Goal: Register for event/course

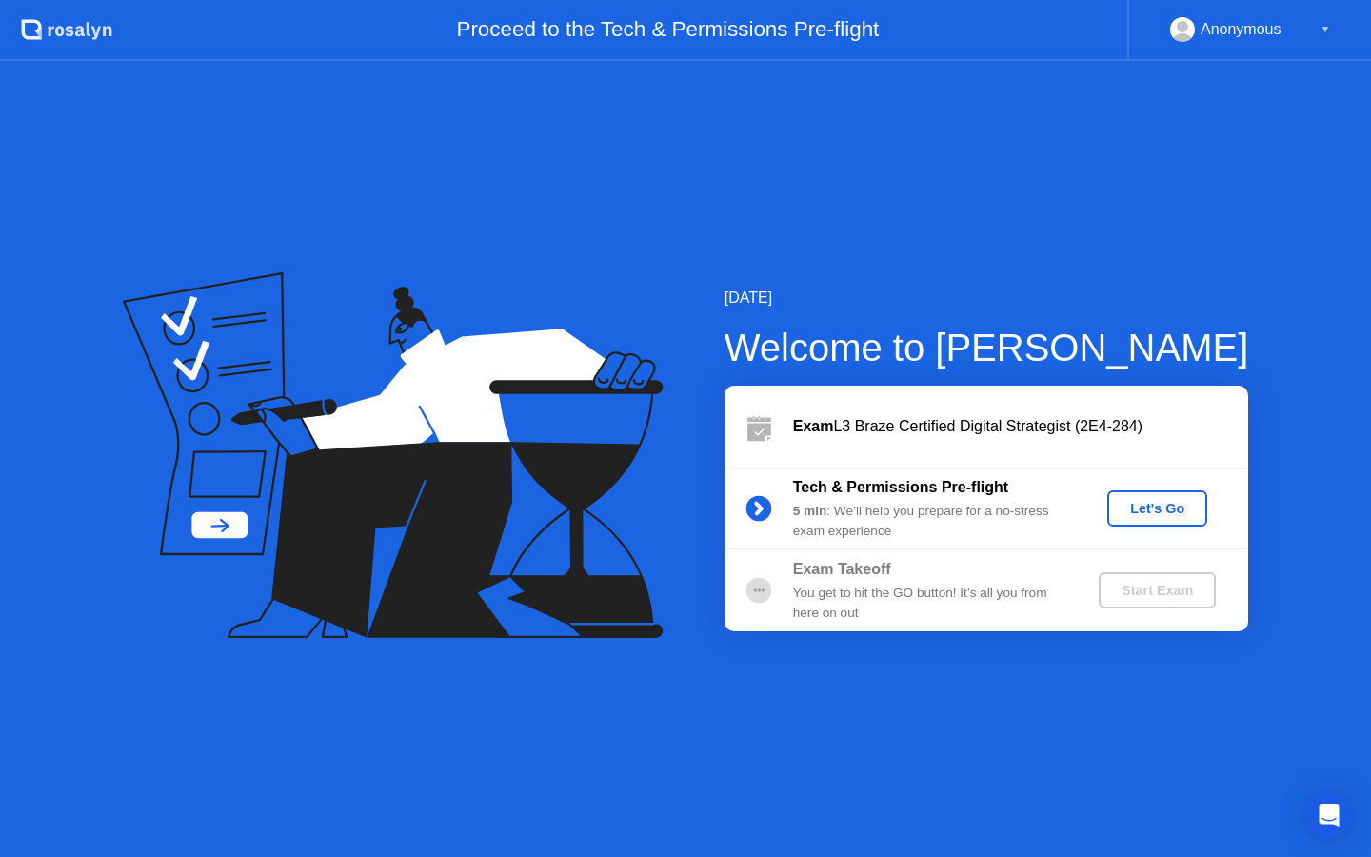
click at [1154, 508] on div "Let's Go" at bounding box center [1157, 508] width 85 height 15
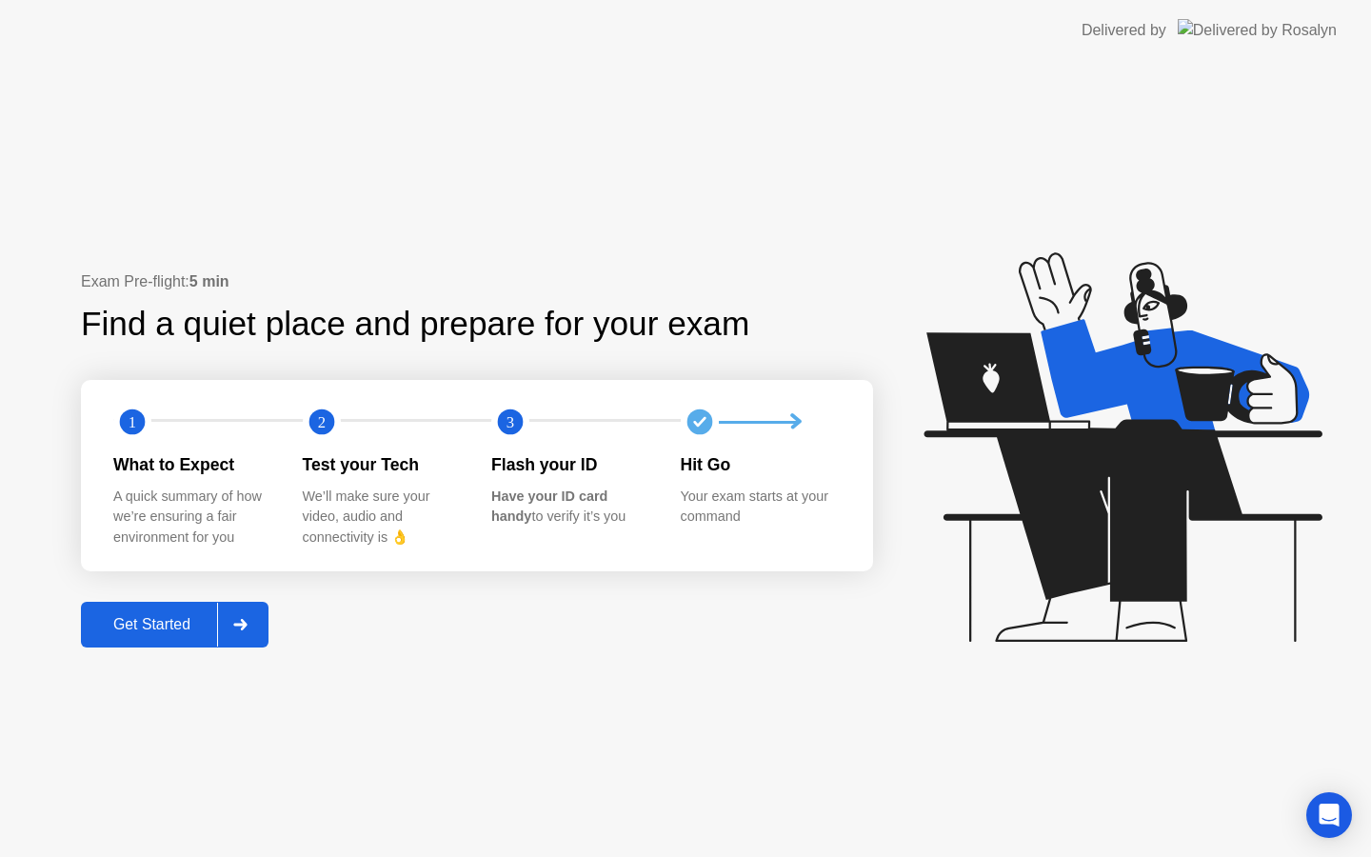
click at [173, 627] on div "Get Started" at bounding box center [152, 624] width 130 height 17
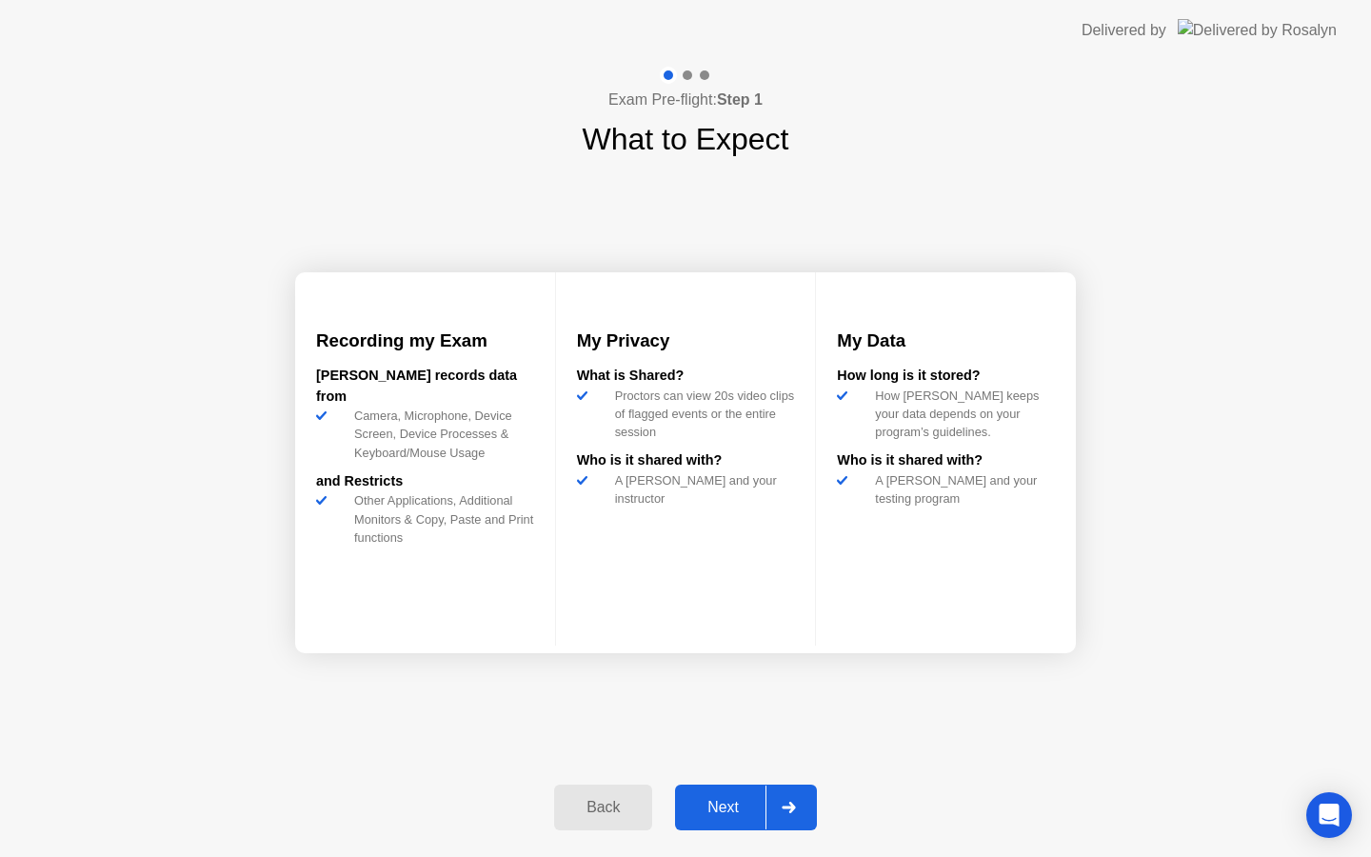
click at [734, 816] on div "Next" at bounding box center [723, 807] width 85 height 17
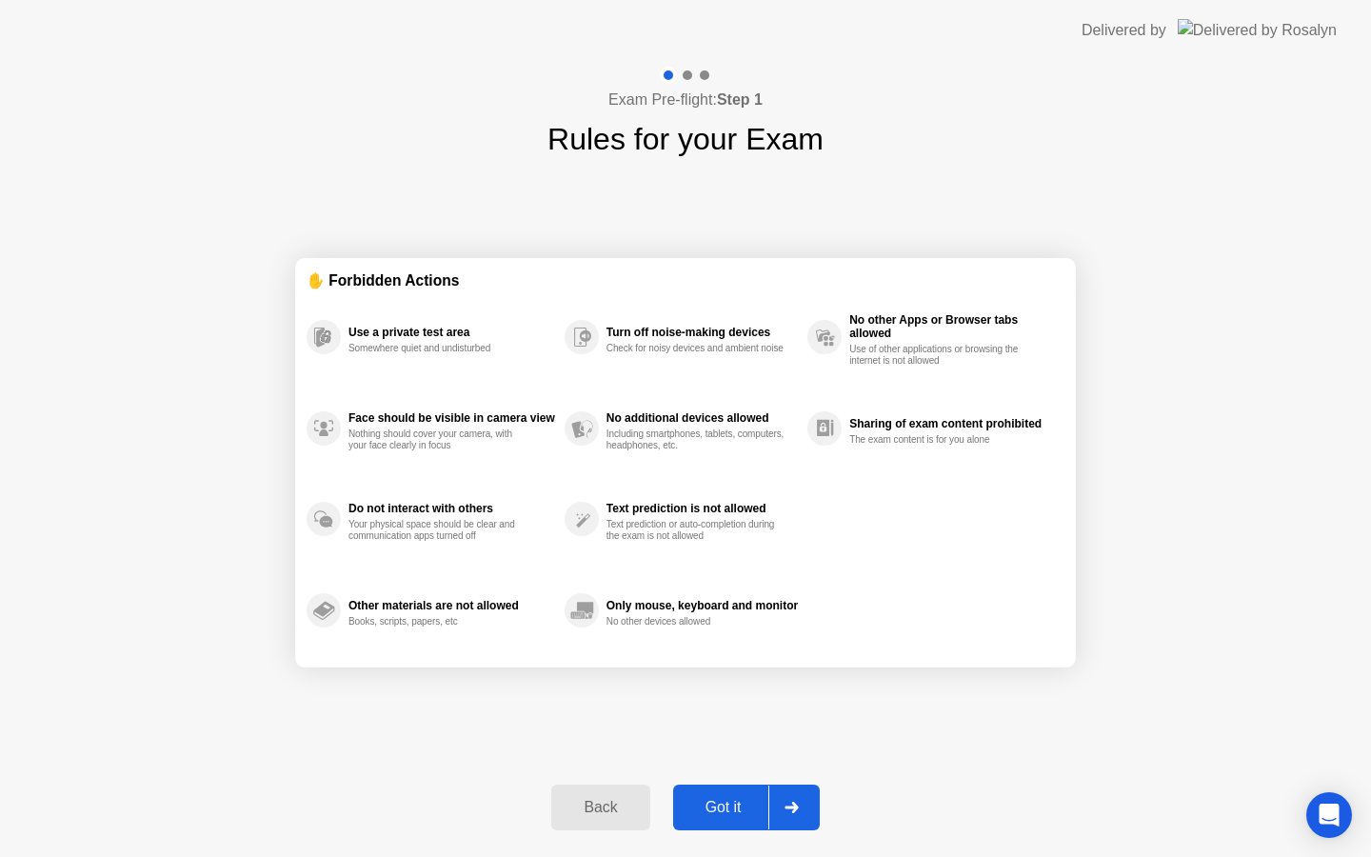
click at [748, 815] on div "Got it" at bounding box center [724, 807] width 90 height 17
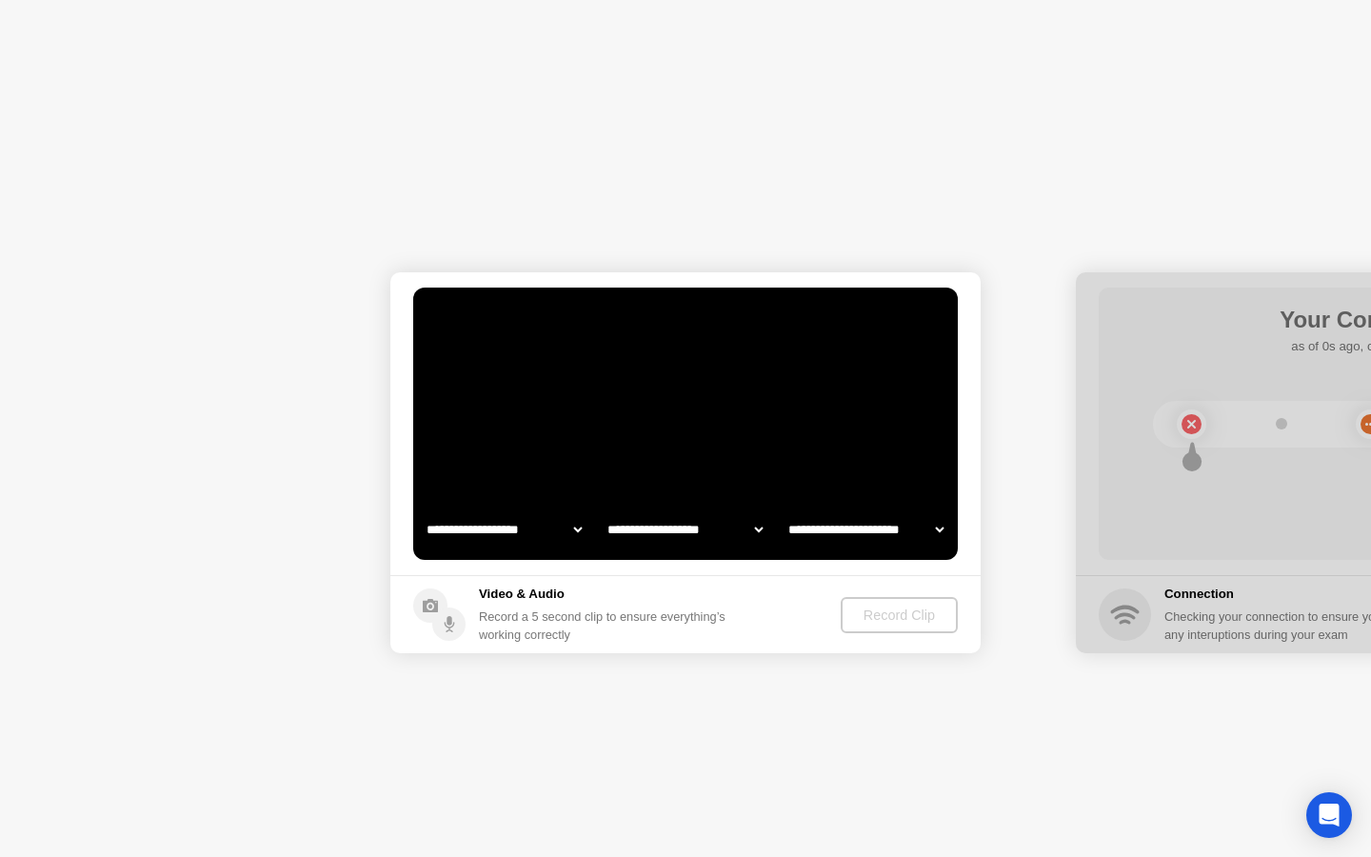
select select "**********"
select select "*******"
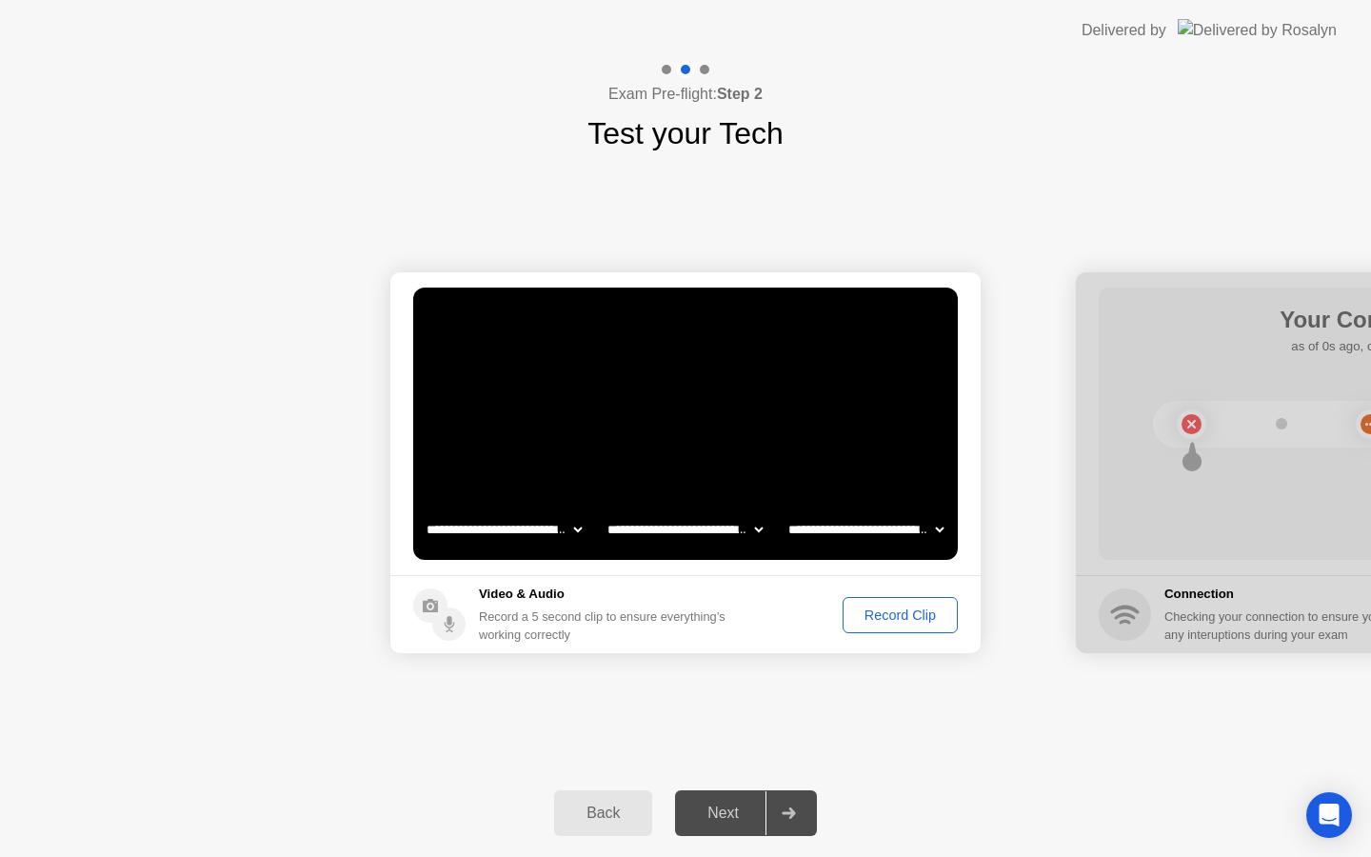
click at [889, 610] on div "Record Clip" at bounding box center [900, 615] width 102 height 15
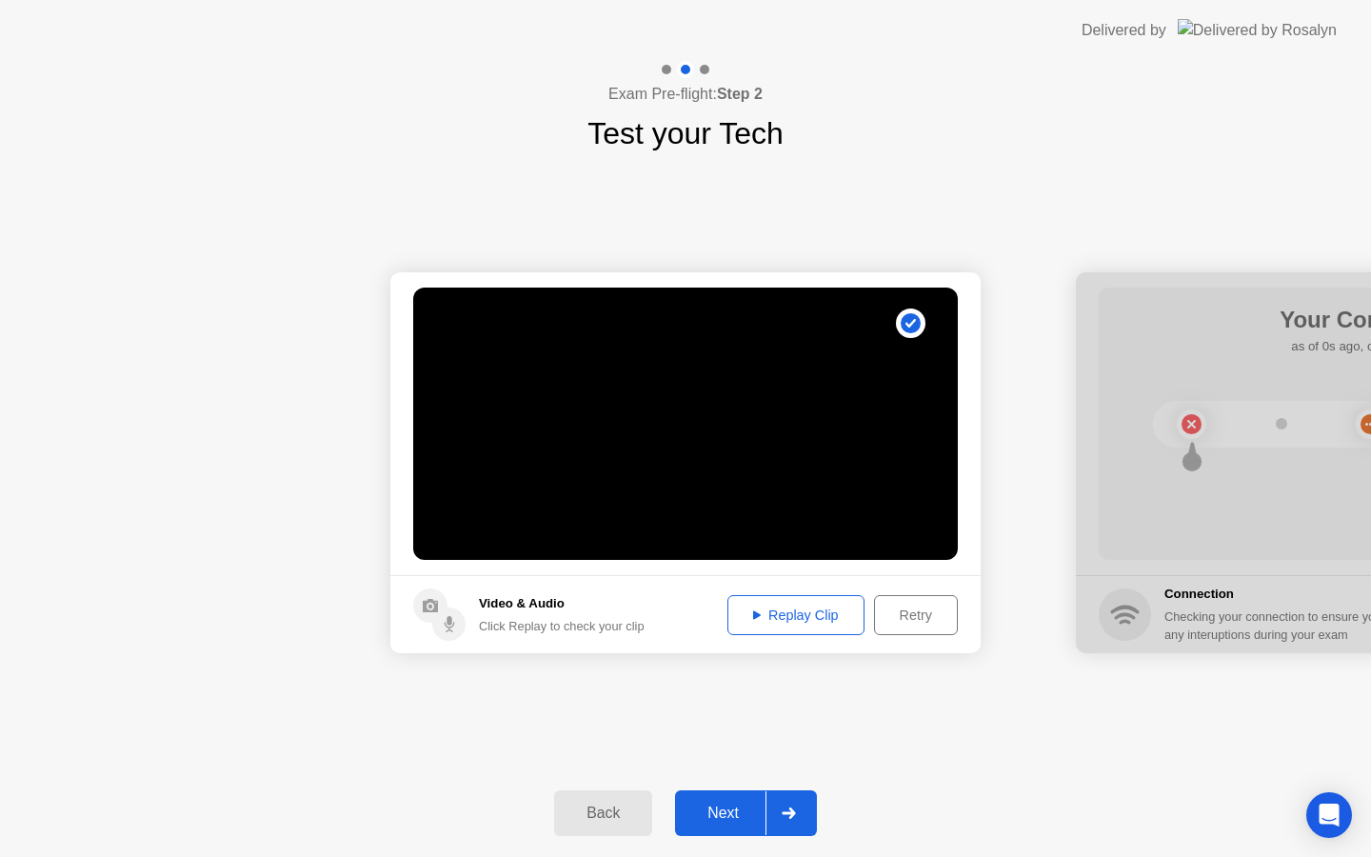
click at [926, 753] on div "**********" at bounding box center [685, 462] width 1371 height 613
click at [717, 807] on div "Next" at bounding box center [723, 813] width 85 height 17
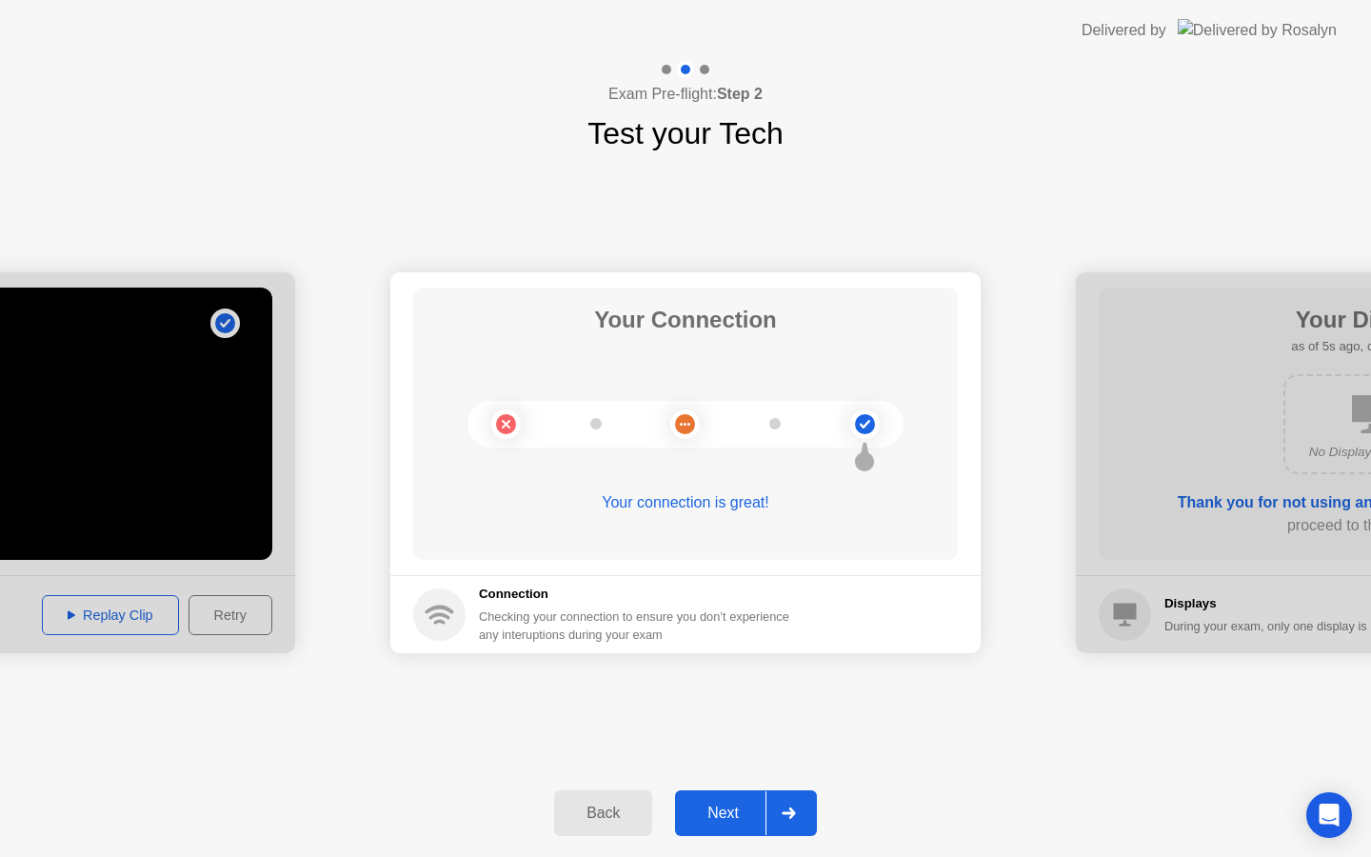
click at [747, 822] on div "Next" at bounding box center [723, 813] width 85 height 17
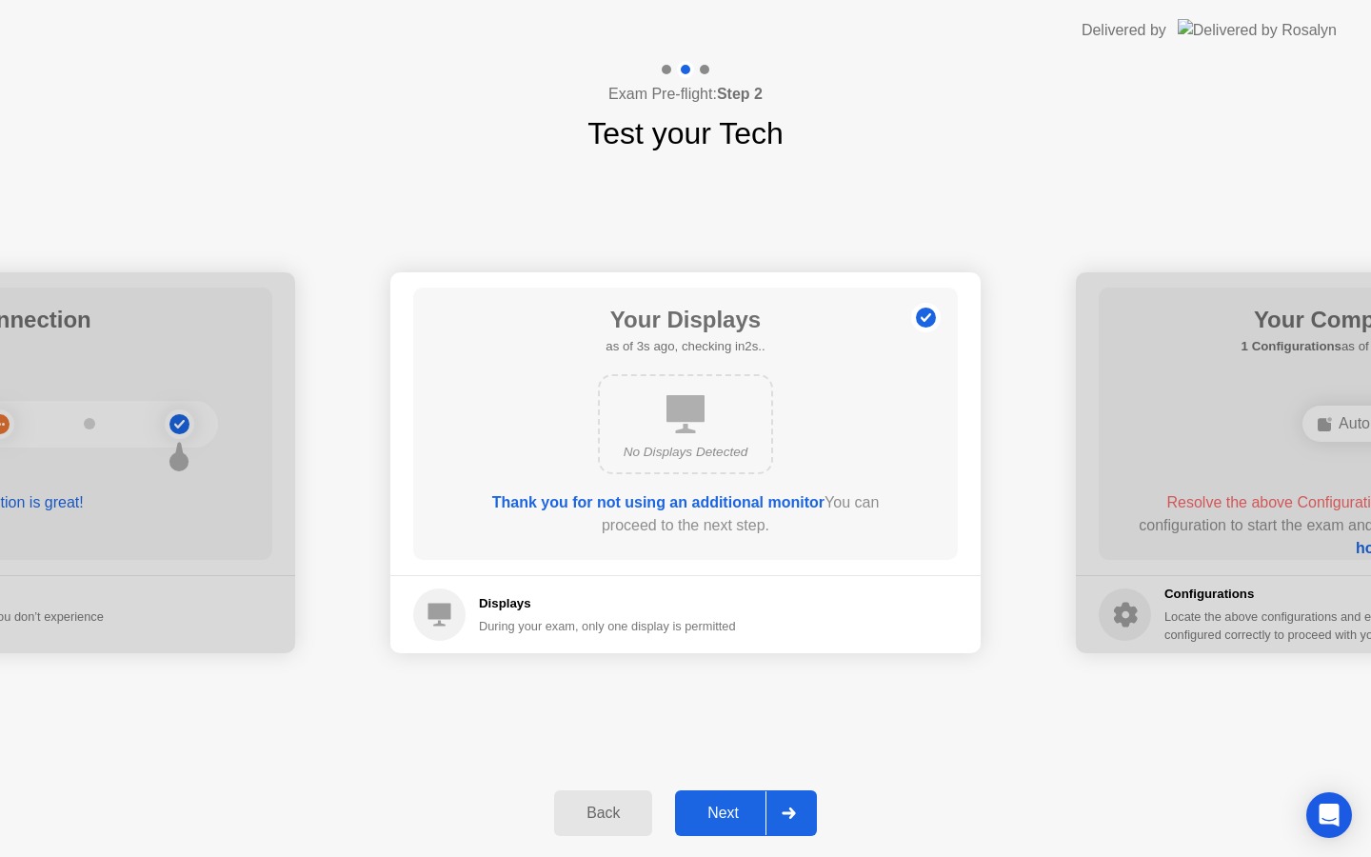
click at [746, 822] on div "Next" at bounding box center [723, 813] width 85 height 17
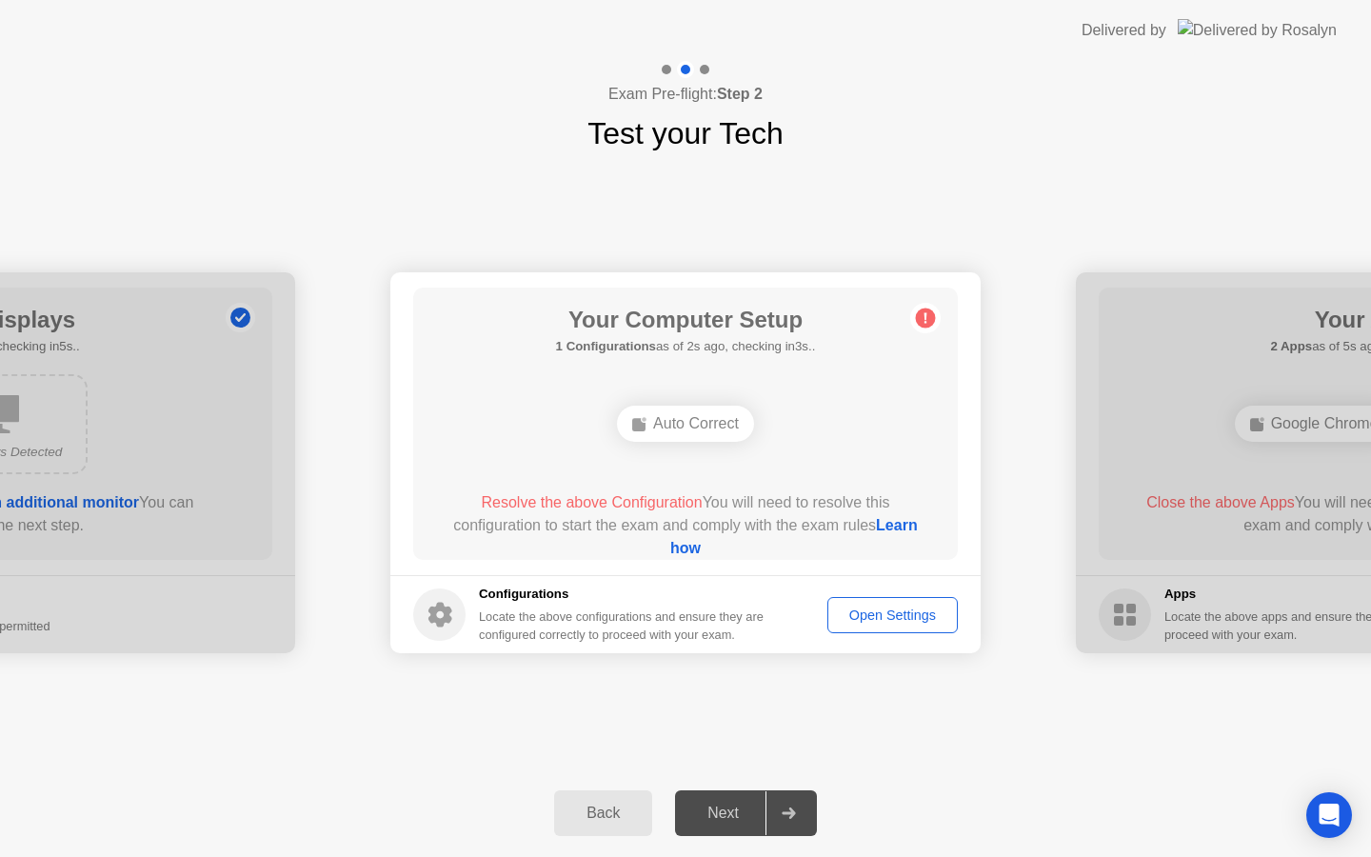
click at [707, 435] on div "Auto Correct" at bounding box center [685, 424] width 137 height 36
click at [702, 425] on div "Auto Correct" at bounding box center [685, 424] width 137 height 36
click at [884, 610] on div "Open Settings" at bounding box center [892, 615] width 117 height 15
click at [700, 453] on div "Your Computer Setup 1 Configurations as of 4s ago, checking in1s.. Auto Correct…" at bounding box center [685, 424] width 545 height 272
click at [685, 409] on div "Auto Correct" at bounding box center [685, 424] width 137 height 36
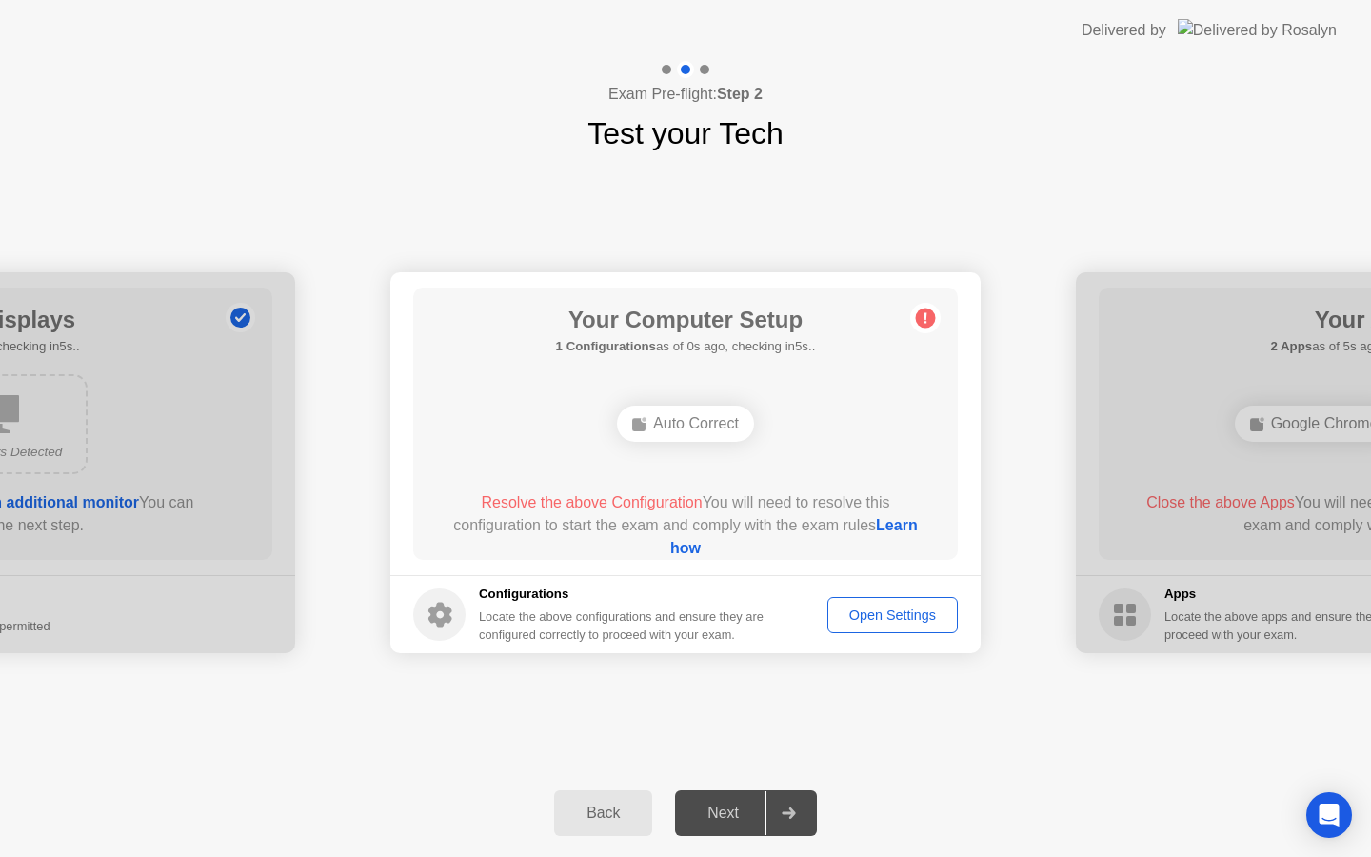
click at [658, 604] on h5 "Configurations" at bounding box center [623, 594] width 289 height 19
drag, startPoint x: 813, startPoint y: 533, endPoint x: 628, endPoint y: 505, distance: 186.9
click at [628, 505] on div "Resolve the above Configuration You will need to resolve this configuration to …" at bounding box center [686, 525] width 490 height 69
click at [585, 500] on span "Resolve the above Configuration" at bounding box center [591, 502] width 221 height 16
click at [750, 415] on div "Auto Correct" at bounding box center [685, 424] width 137 height 36
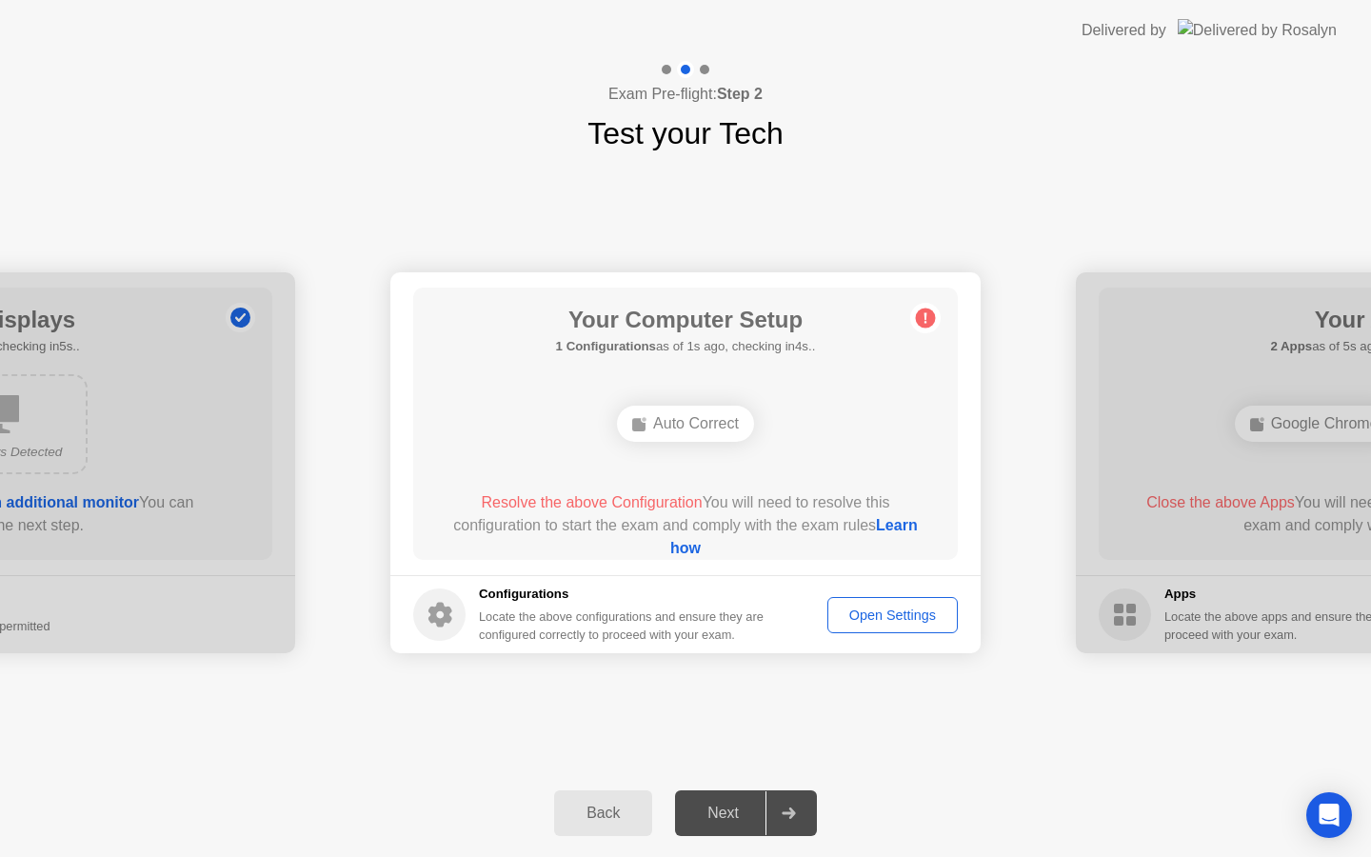
click at [713, 428] on div "Auto Correct" at bounding box center [685, 424] width 137 height 36
click at [685, 553] on link "Learn how" at bounding box center [794, 536] width 248 height 39
click at [914, 628] on button "Open Settings" at bounding box center [892, 615] width 130 height 36
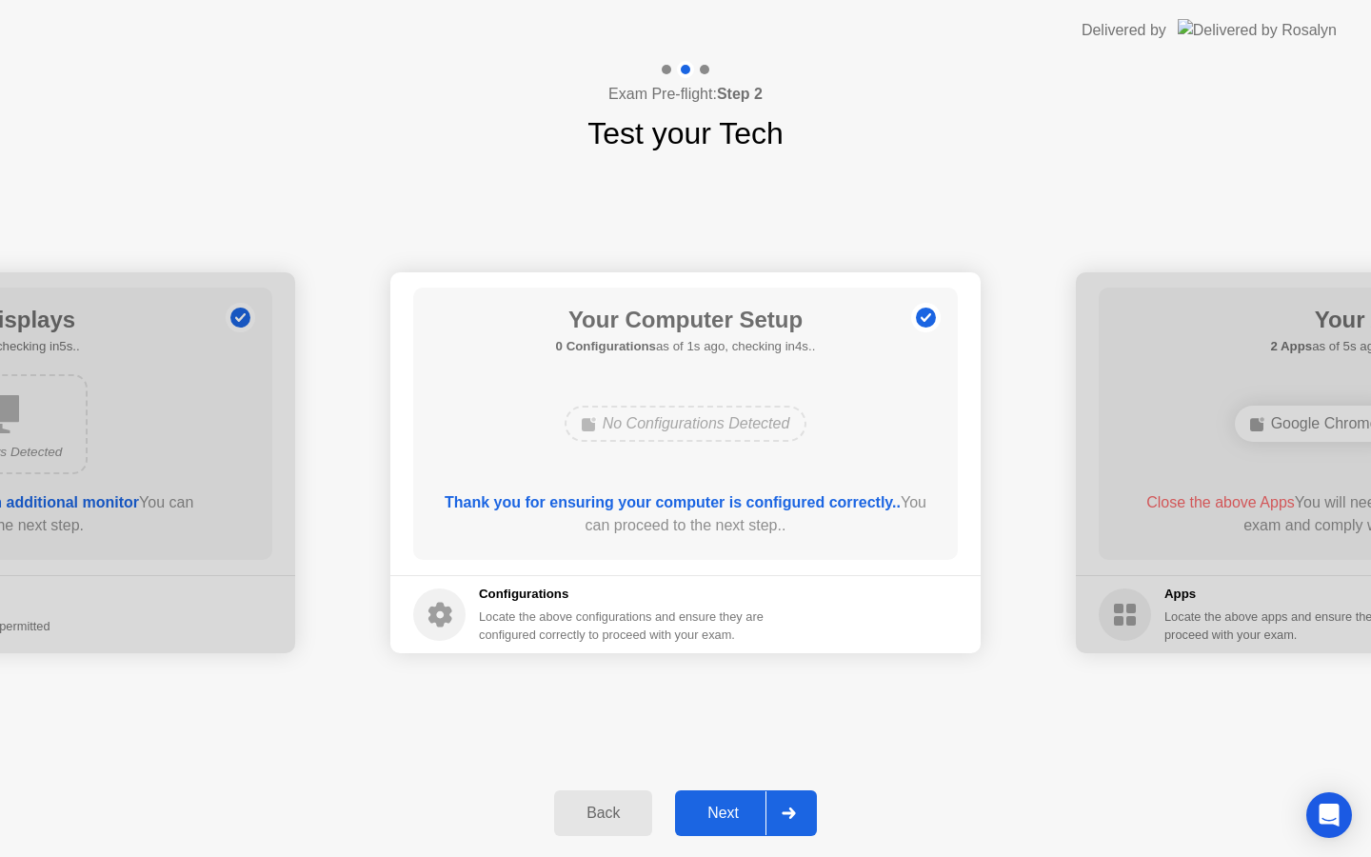
click at [717, 821] on div "Next" at bounding box center [723, 813] width 85 height 17
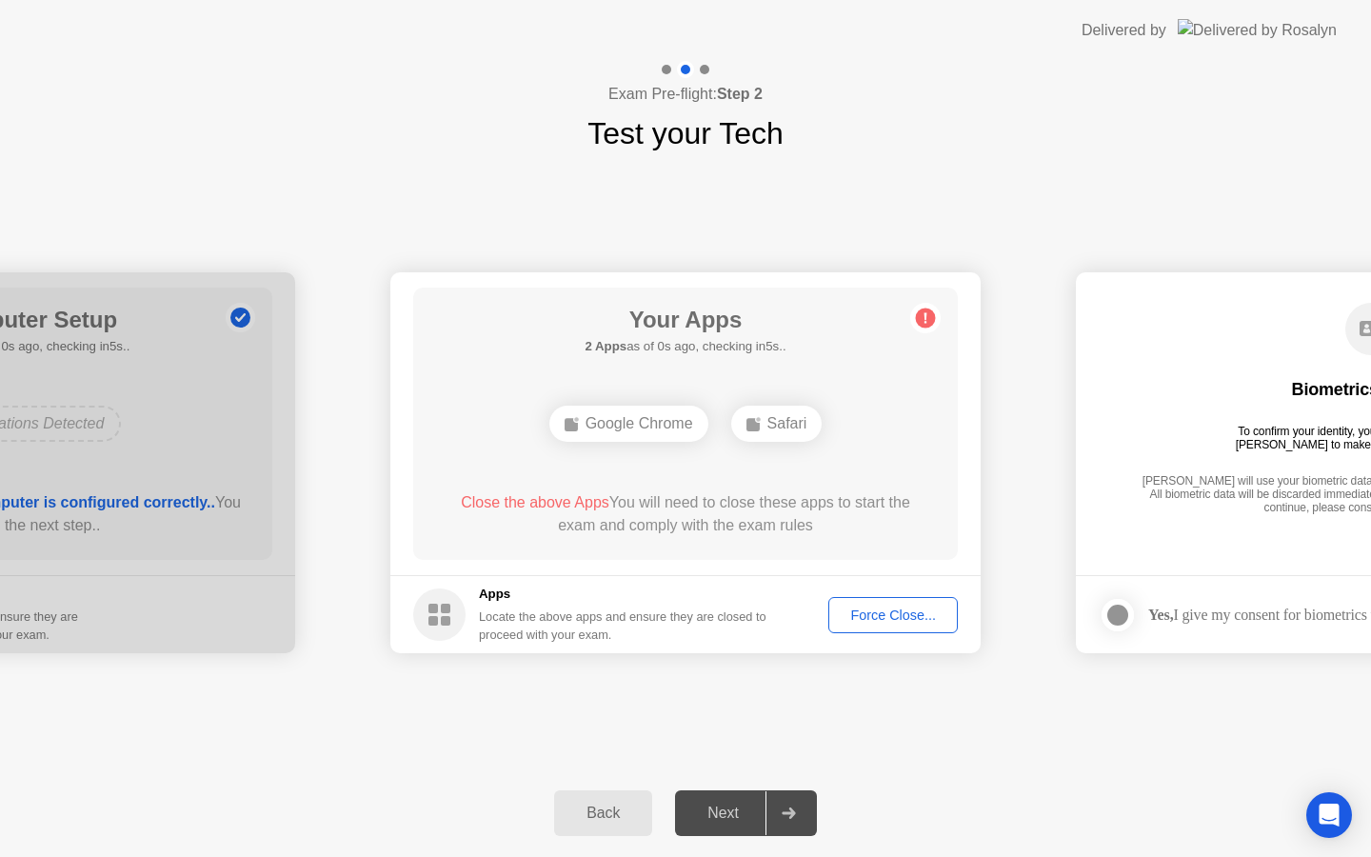
click at [734, 539] on div "Close the above Apps You will need to close these apps to start the exam and co…" at bounding box center [686, 517] width 490 height 53
click at [566, 508] on span "Close the above Apps" at bounding box center [535, 502] width 149 height 16
click at [899, 609] on div "Force Close..." at bounding box center [893, 615] width 116 height 15
click at [878, 622] on div "Force Close..." at bounding box center [893, 615] width 116 height 15
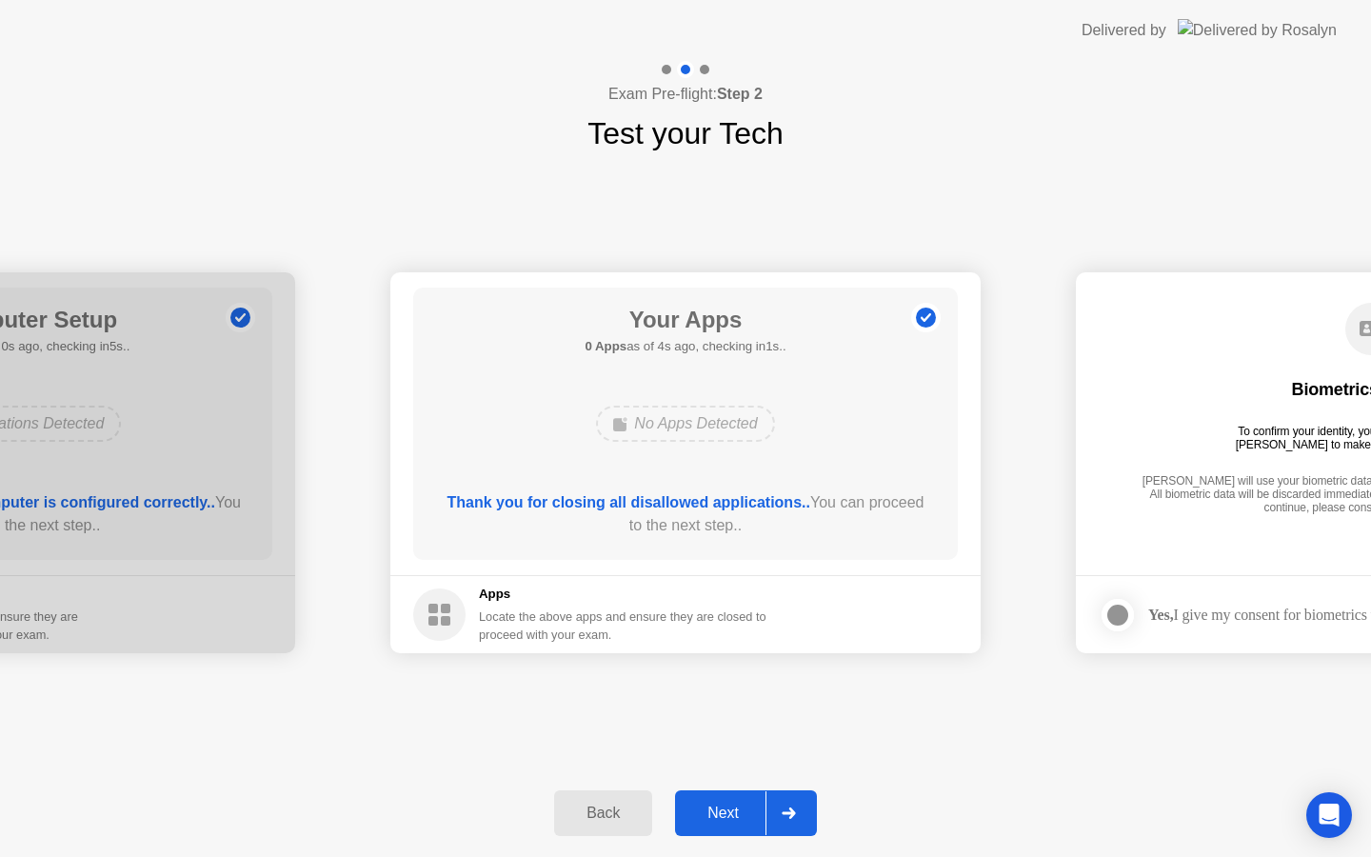
click at [793, 809] on icon at bounding box center [788, 812] width 13 height 11
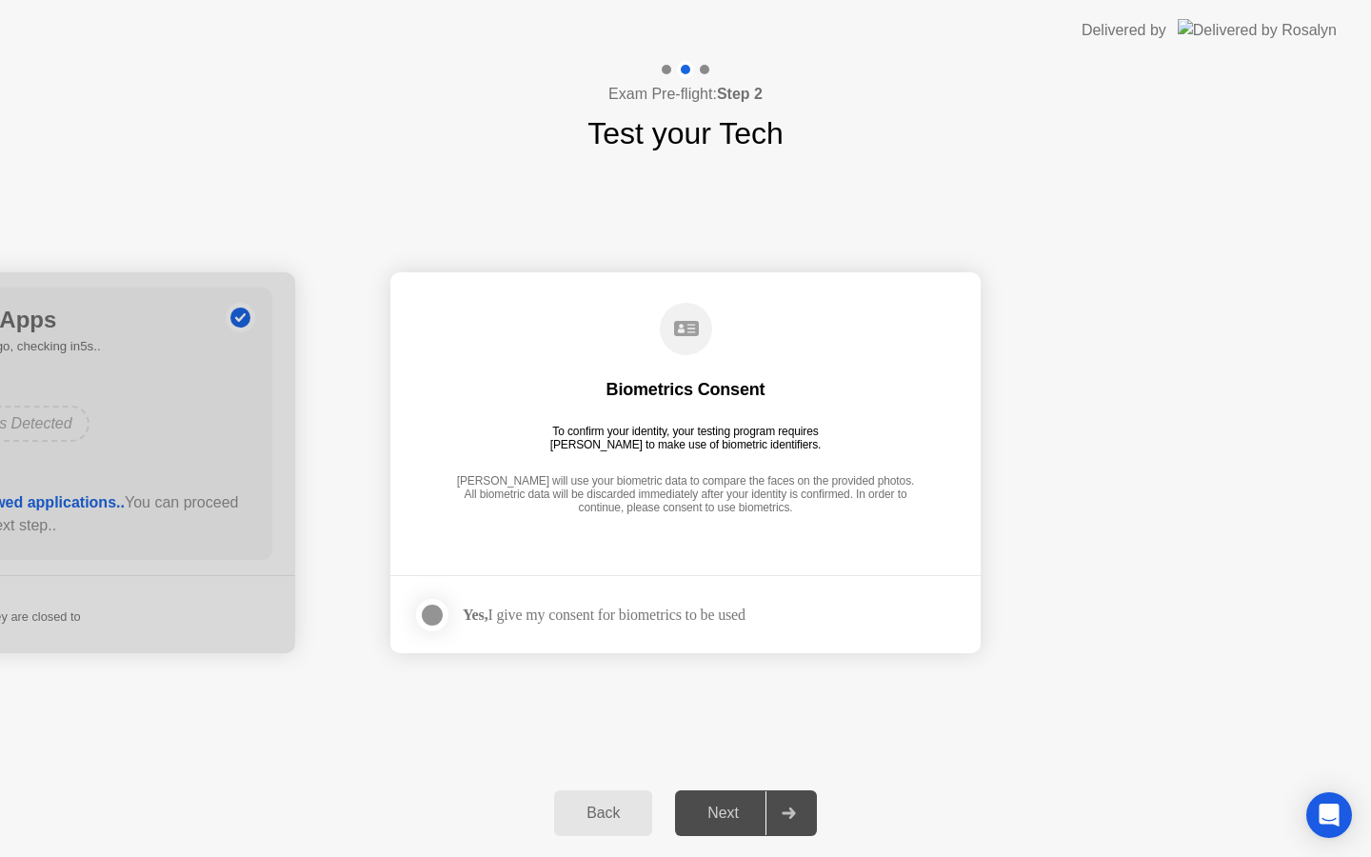
click at [770, 528] on div "Biometrics Consent To confirm your identity, your testing program requires [PER…" at bounding box center [685, 410] width 545 height 245
click at [511, 629] on div "Yes, I give my consent for biometrics to be used" at bounding box center [579, 615] width 332 height 38
click at [439, 616] on div at bounding box center [432, 615] width 23 height 23
click at [741, 805] on div "Next" at bounding box center [723, 813] width 85 height 17
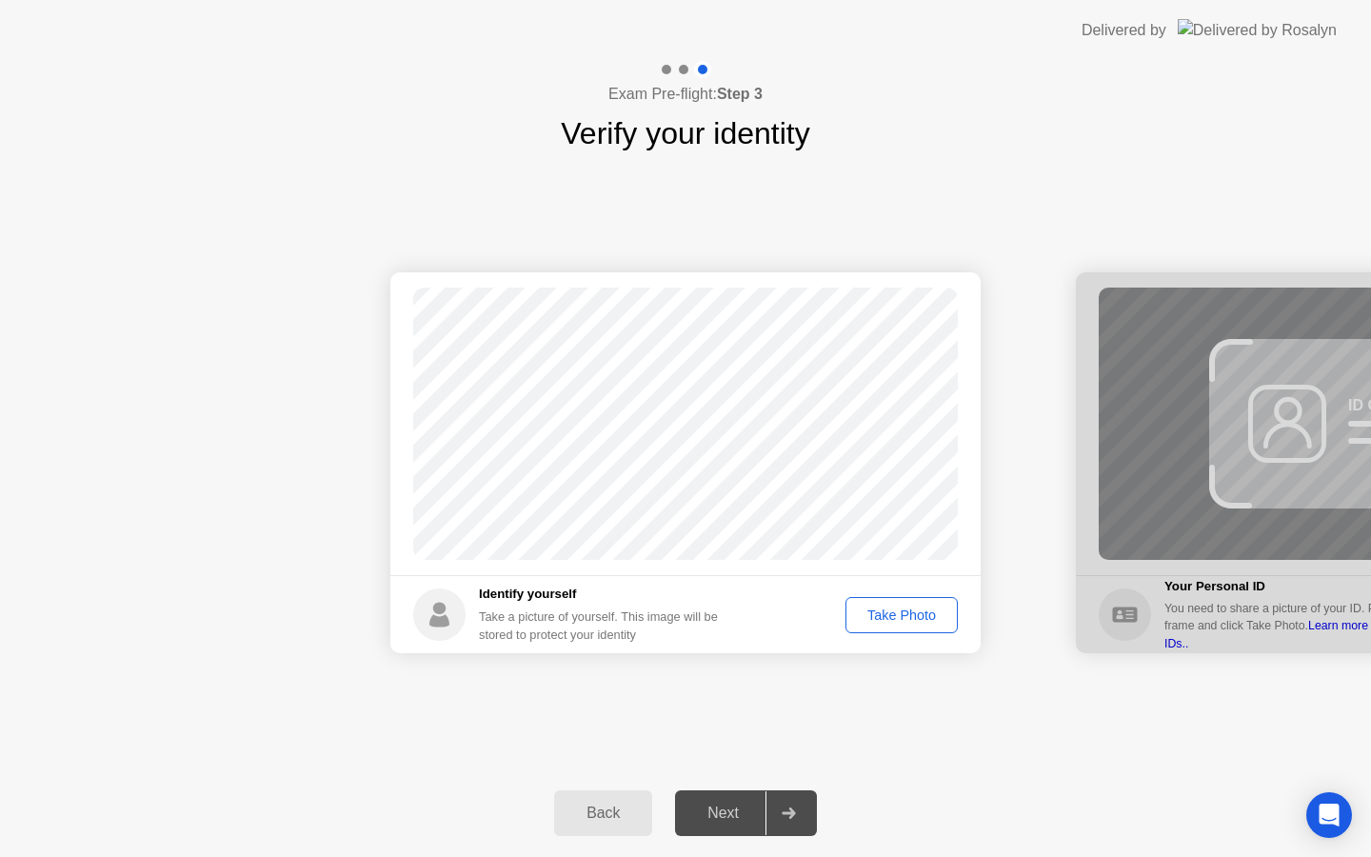
click at [894, 603] on button "Take Photo" at bounding box center [902, 615] width 112 height 36
click at [729, 822] on div "Next" at bounding box center [723, 813] width 85 height 17
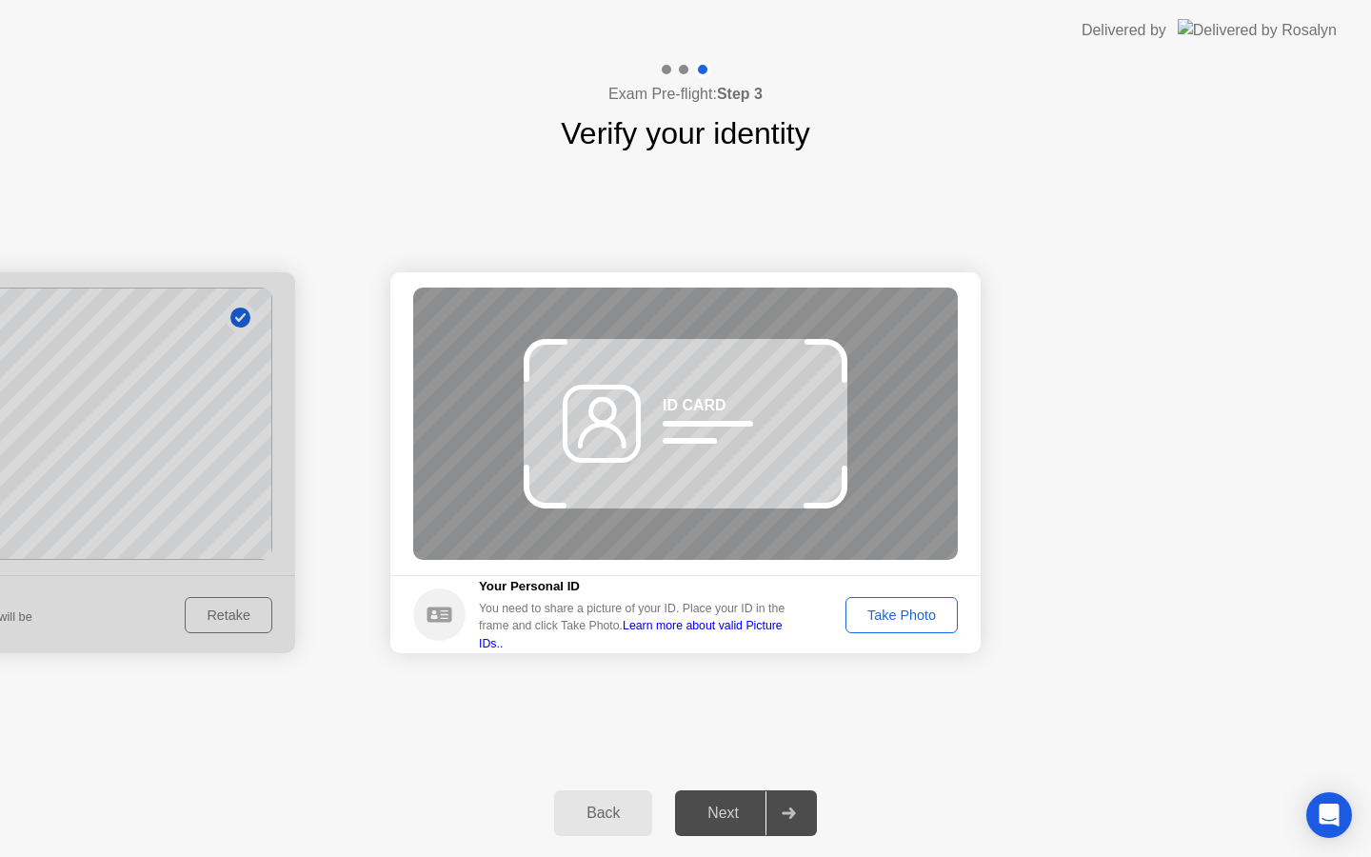
click at [989, 692] on div "Success Photo is correctly taken Identify yourself Take a picture of yourself. …" at bounding box center [685, 462] width 1371 height 613
click at [906, 610] on div "Take Photo" at bounding box center [901, 615] width 99 height 15
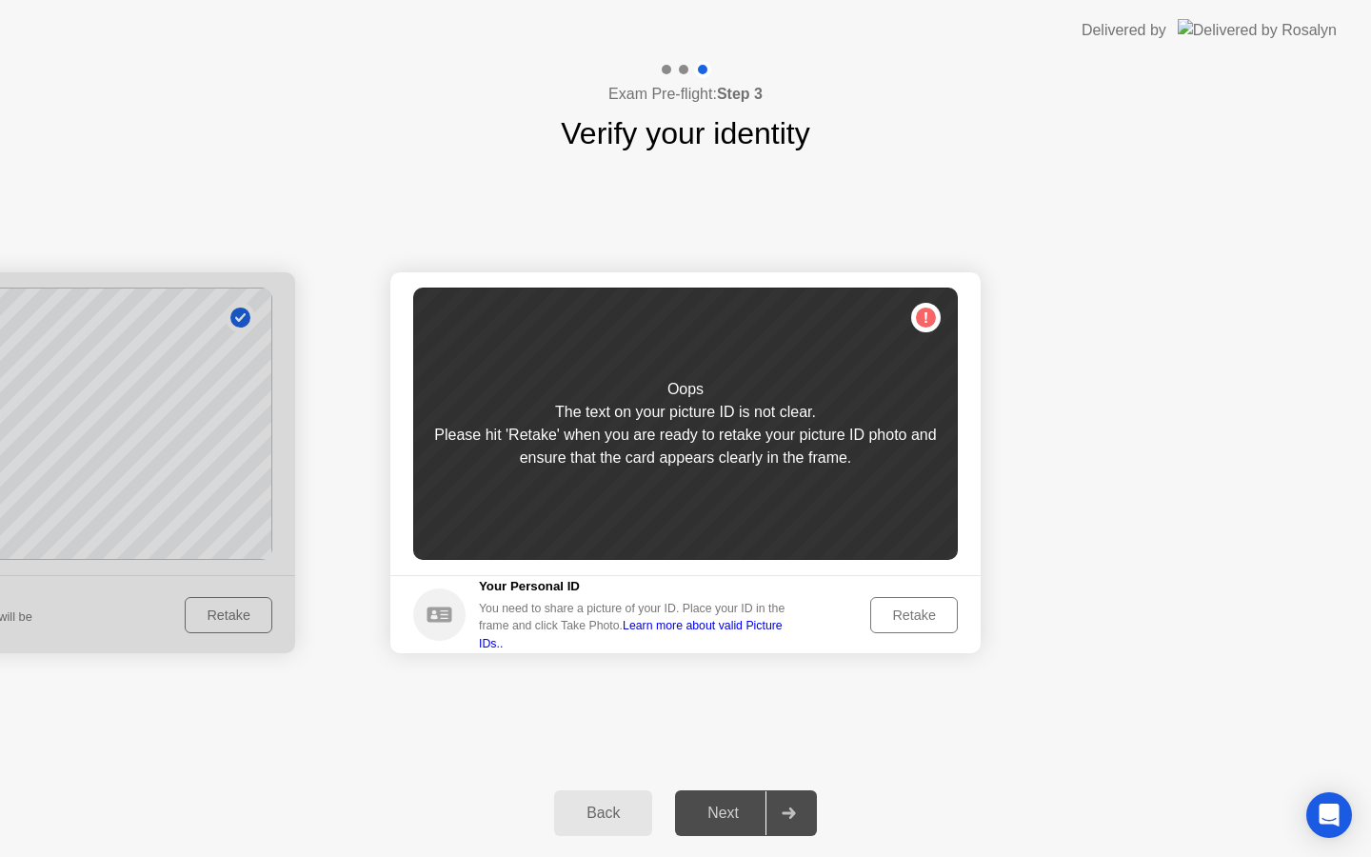
click at [904, 601] on button "Retake" at bounding box center [914, 615] width 88 height 36
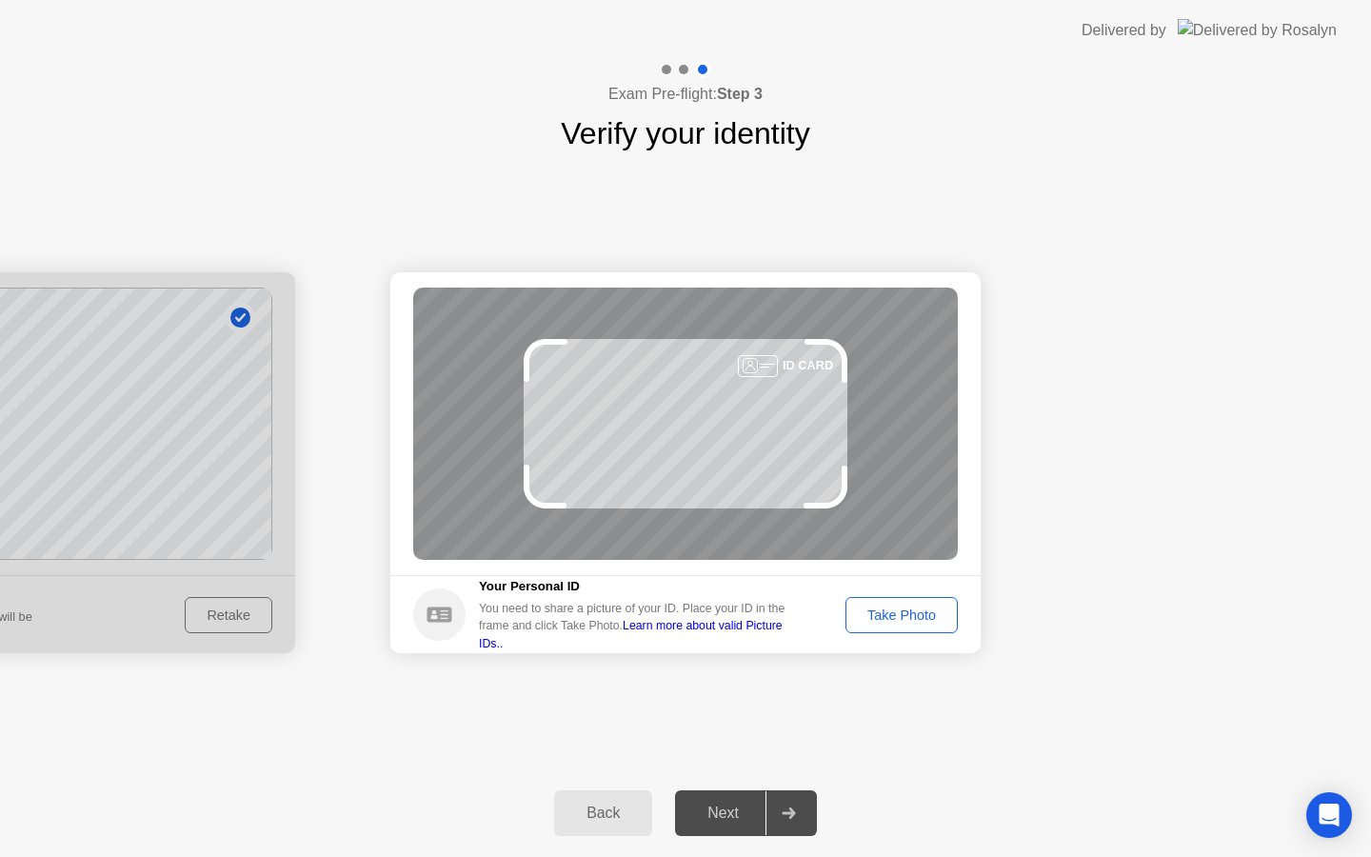
click at [904, 601] on button "Take Photo" at bounding box center [902, 615] width 112 height 36
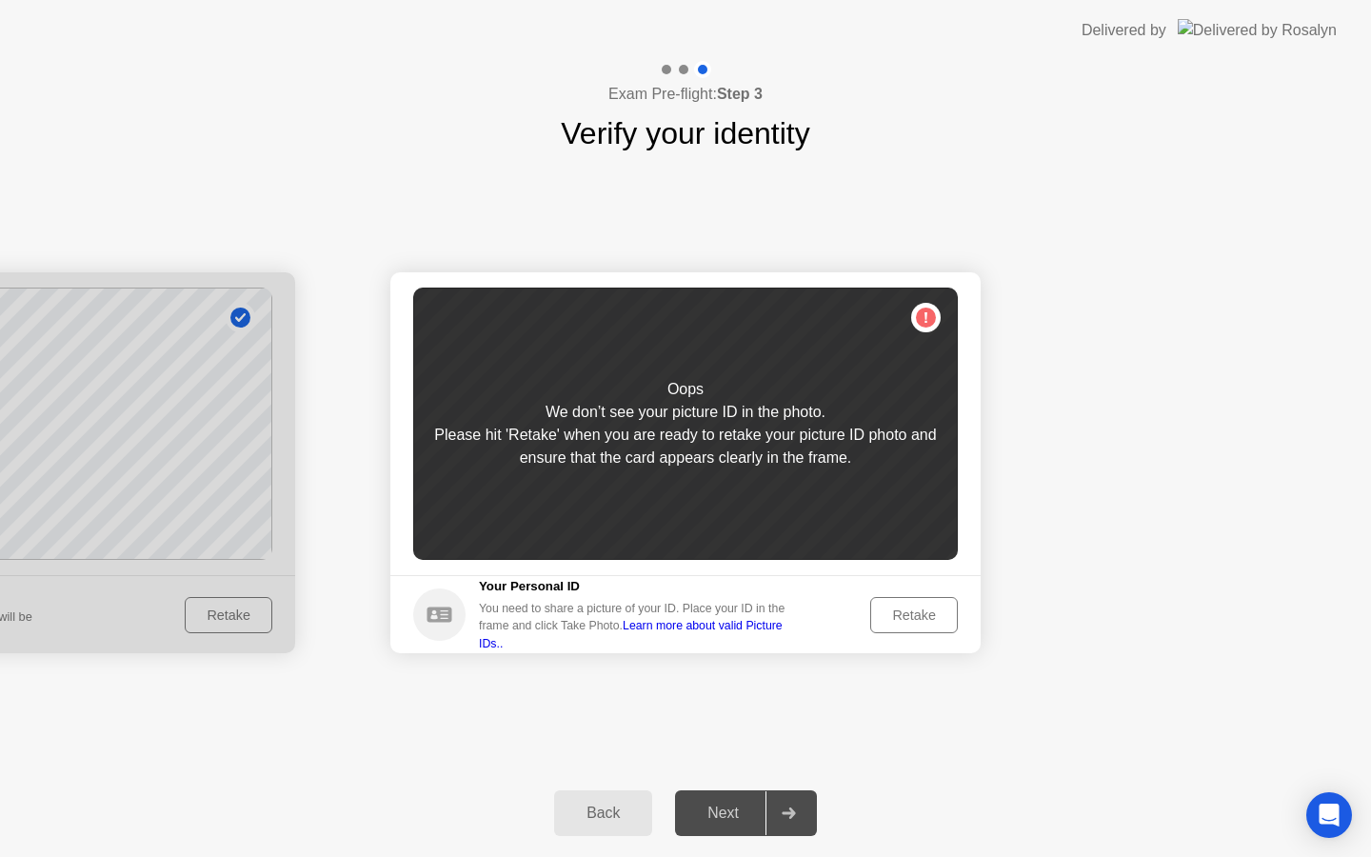
click at [899, 615] on div "Retake" at bounding box center [914, 615] width 74 height 15
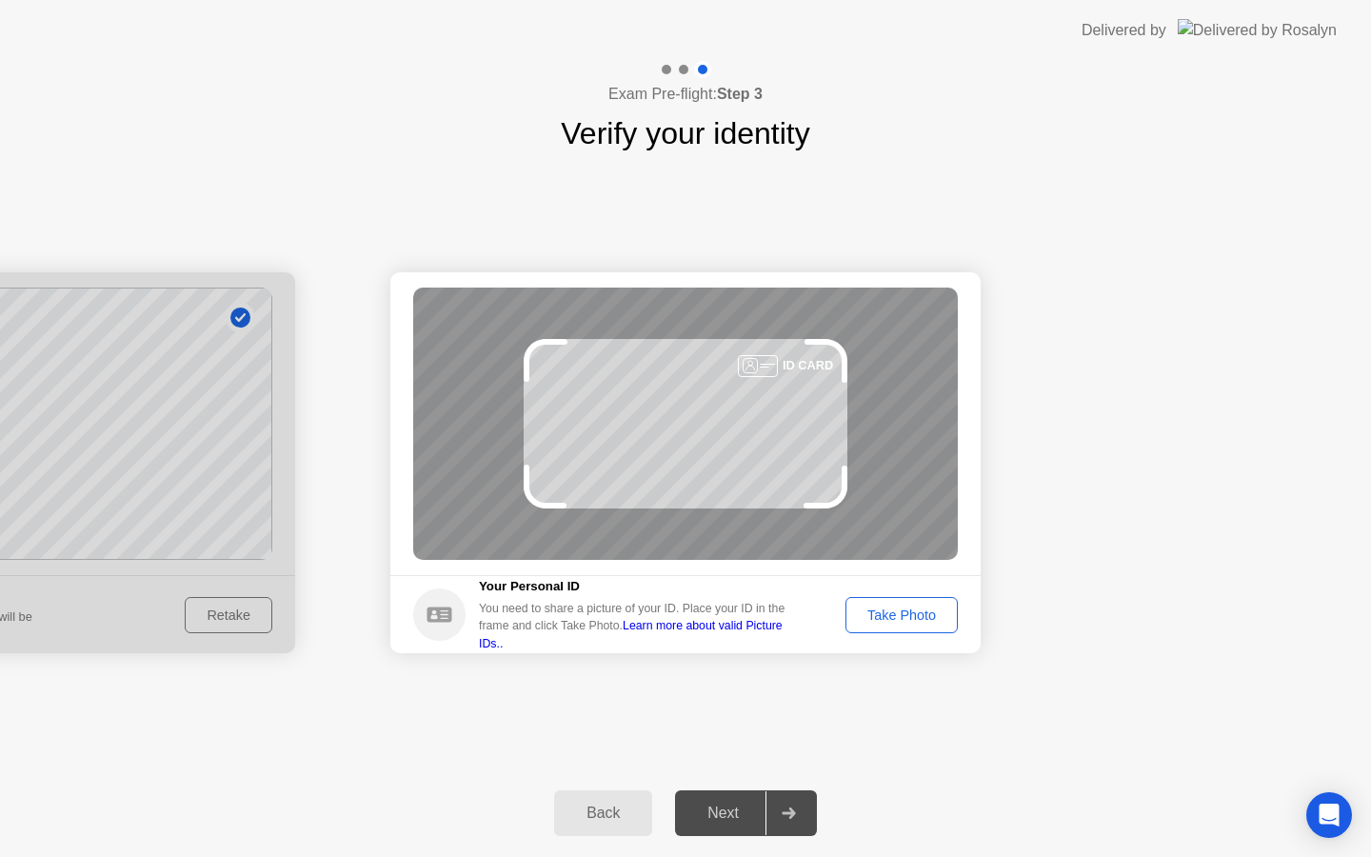
click at [901, 615] on div "Take Photo" at bounding box center [901, 615] width 99 height 15
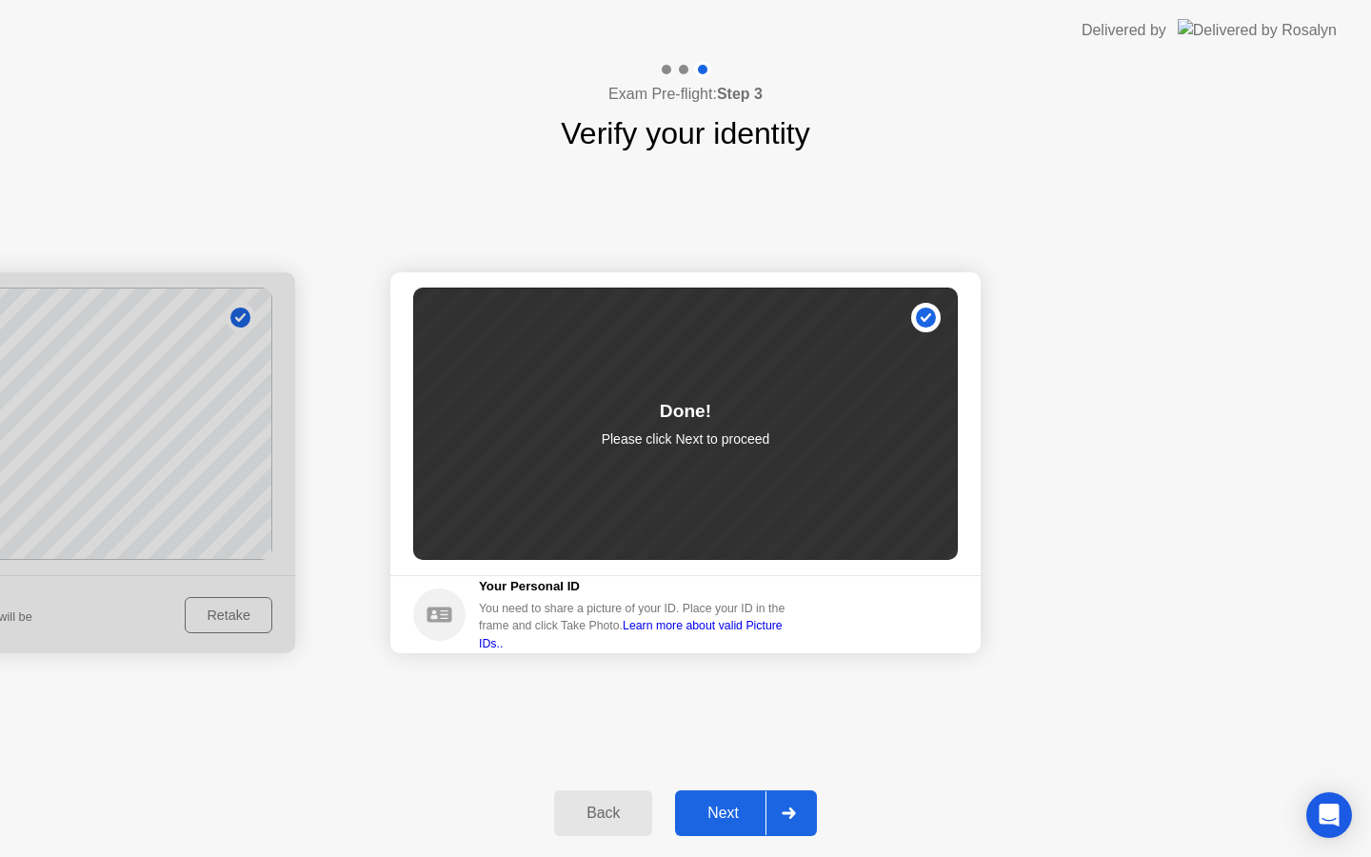
click at [723, 818] on div "Next" at bounding box center [723, 813] width 85 height 17
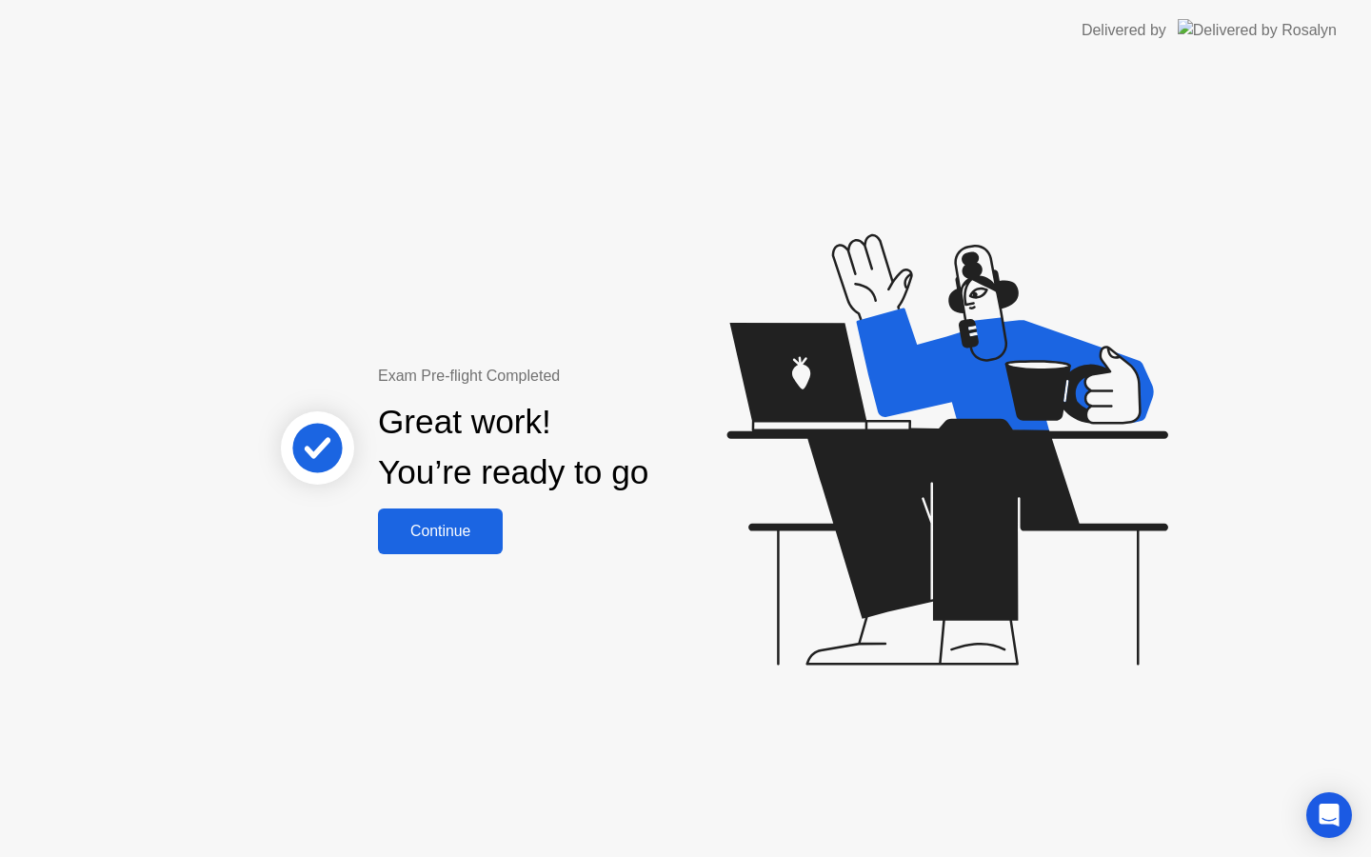
click at [415, 531] on div "Continue" at bounding box center [440, 531] width 113 height 17
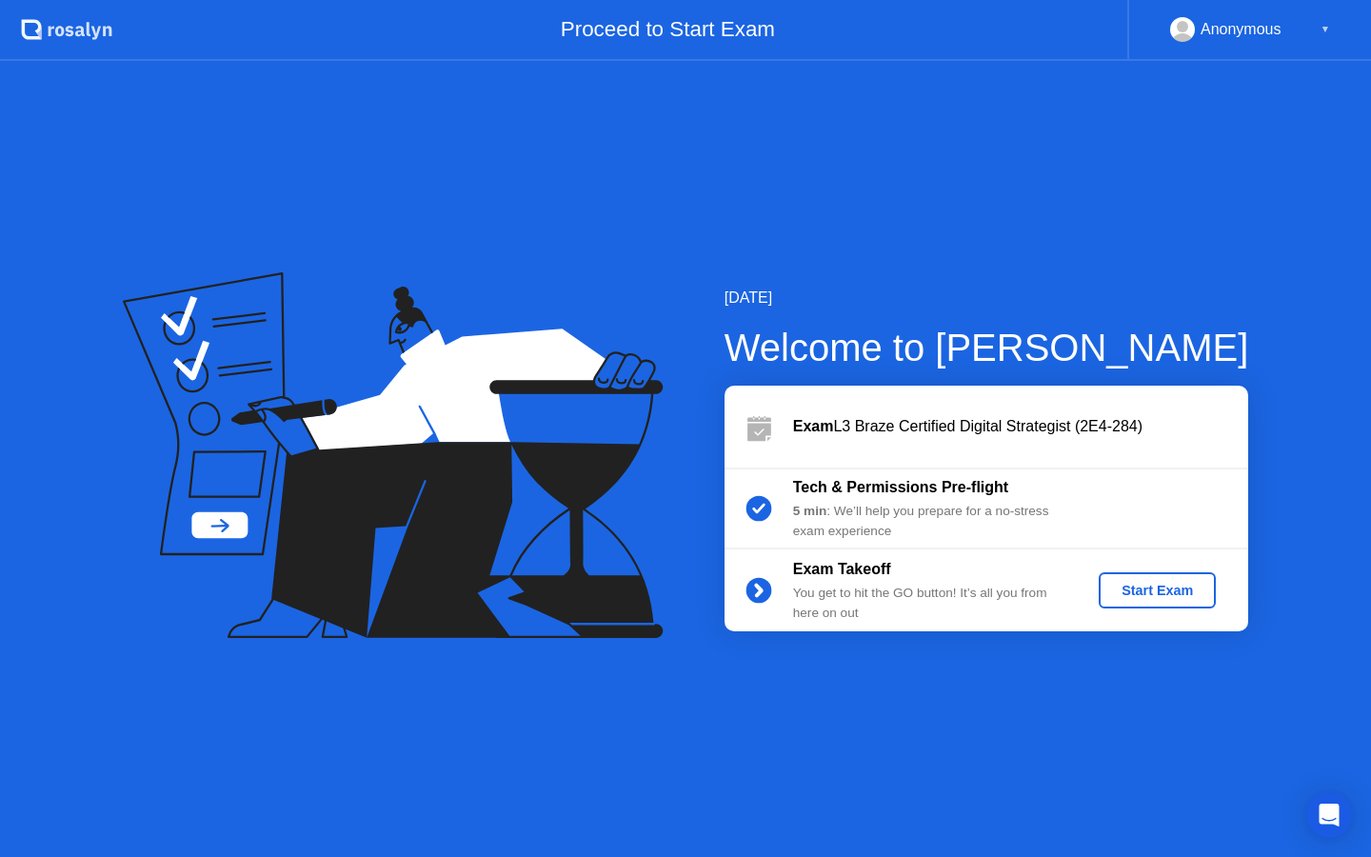
click at [1165, 601] on button "Start Exam" at bounding box center [1157, 590] width 117 height 36
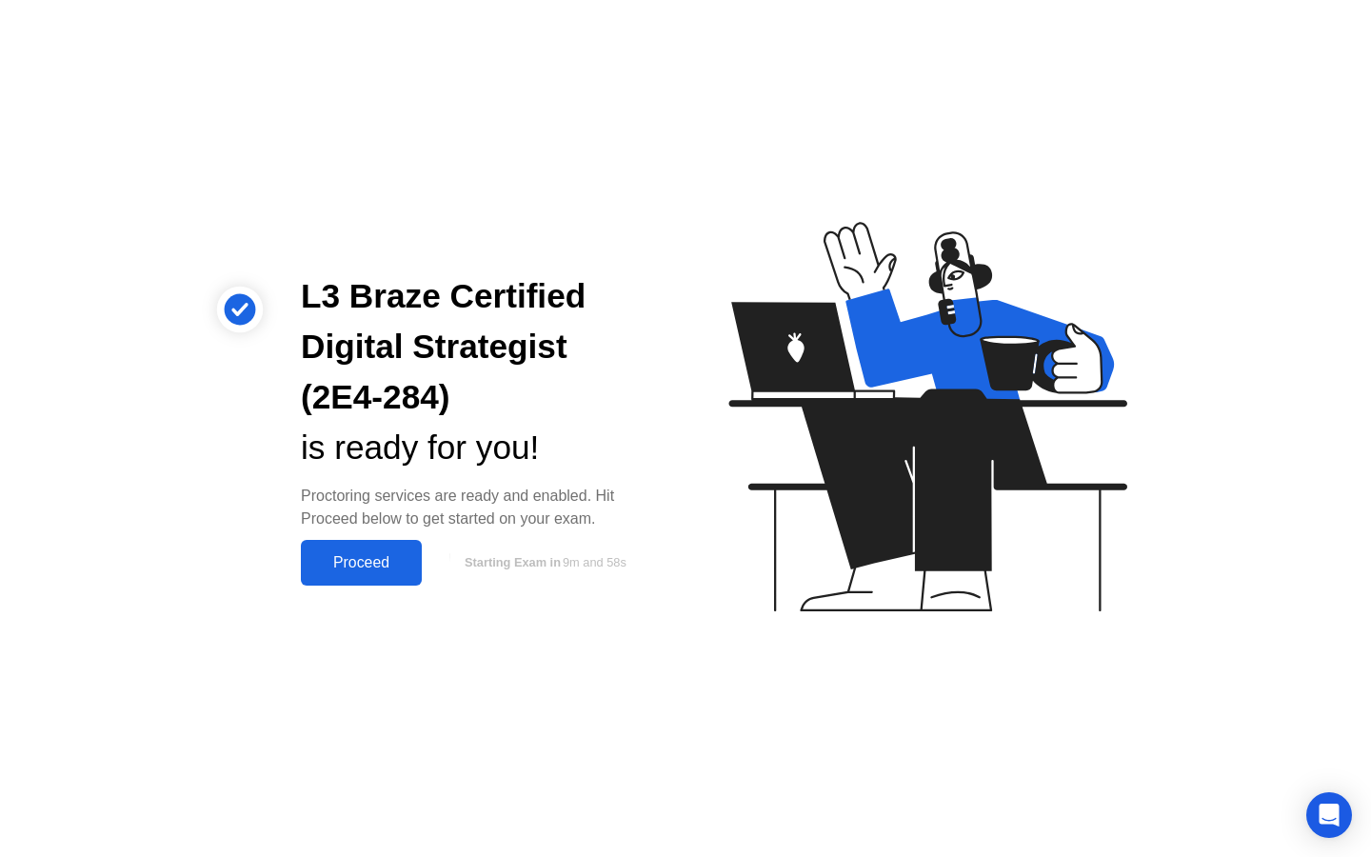
click at [354, 559] on div "Proceed" at bounding box center [362, 562] width 110 height 17
